Goal: Information Seeking & Learning: Learn about a topic

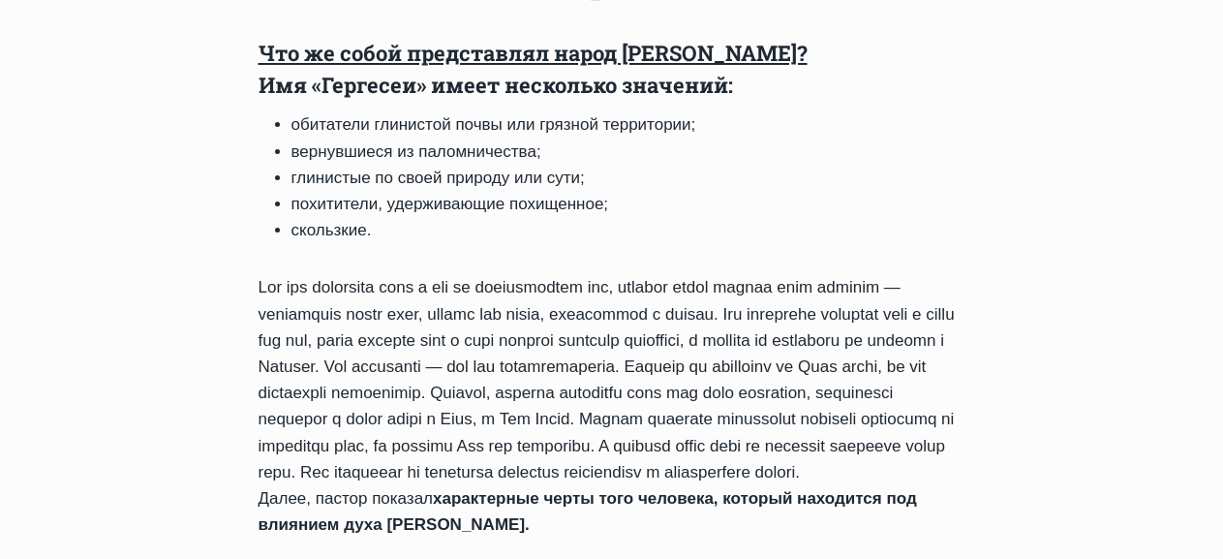
scroll to position [1065, 0]
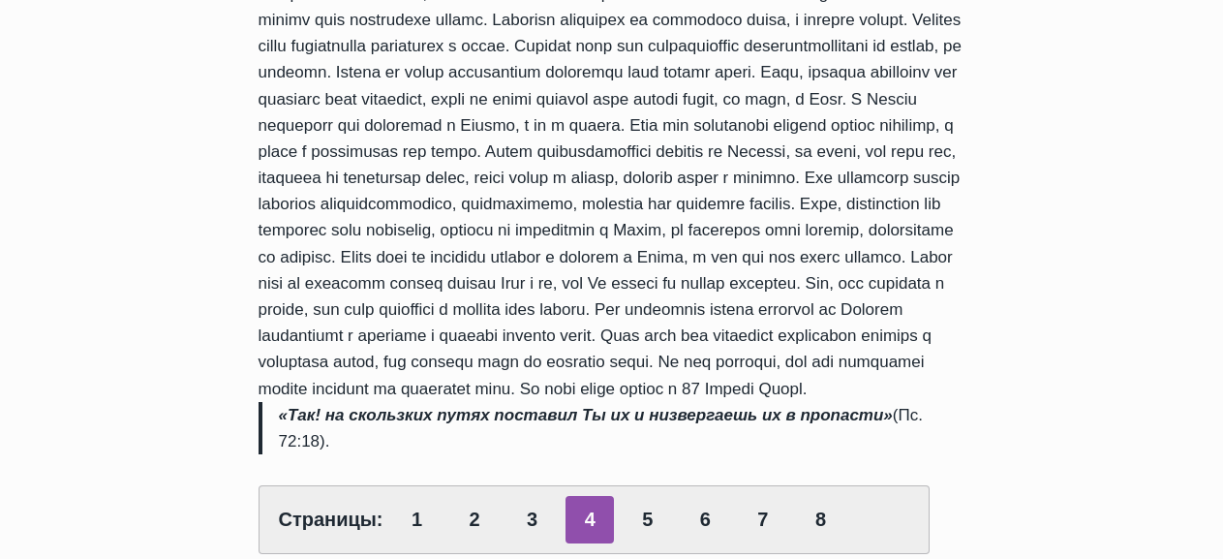
scroll to position [871, 0]
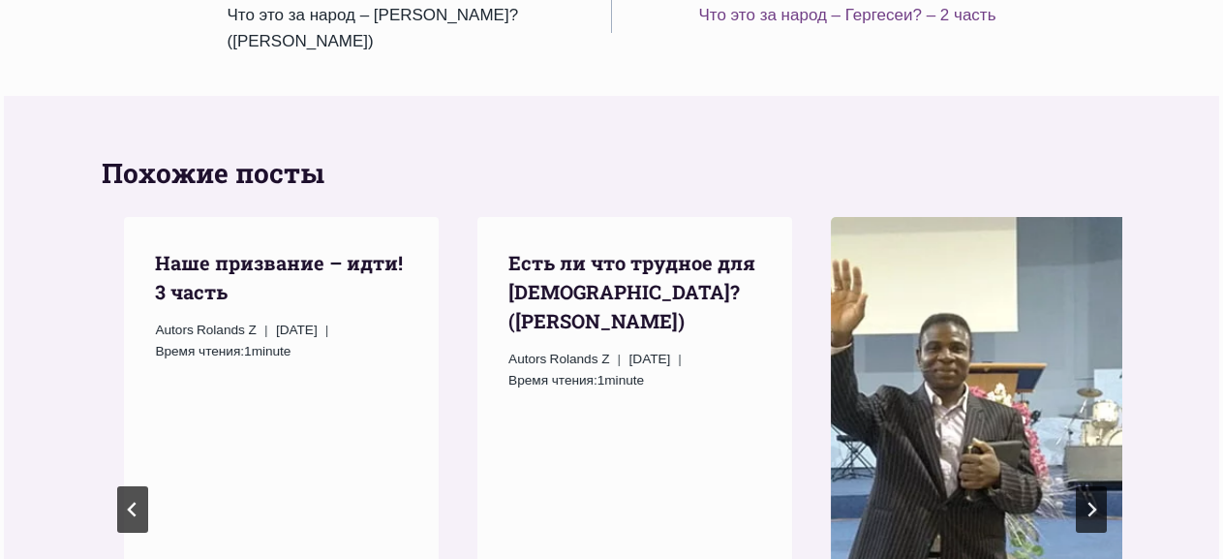
scroll to position [2517, 0]
